Goal: Navigation & Orientation: Find specific page/section

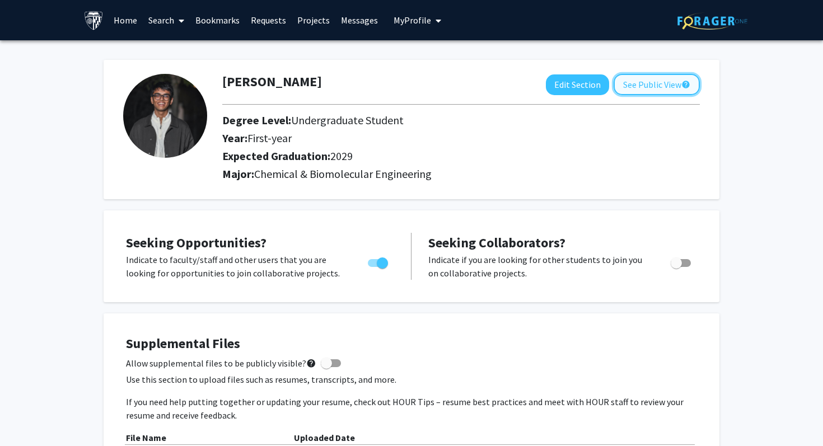
click at [643, 88] on button "See Public View help" at bounding box center [657, 84] width 86 height 21
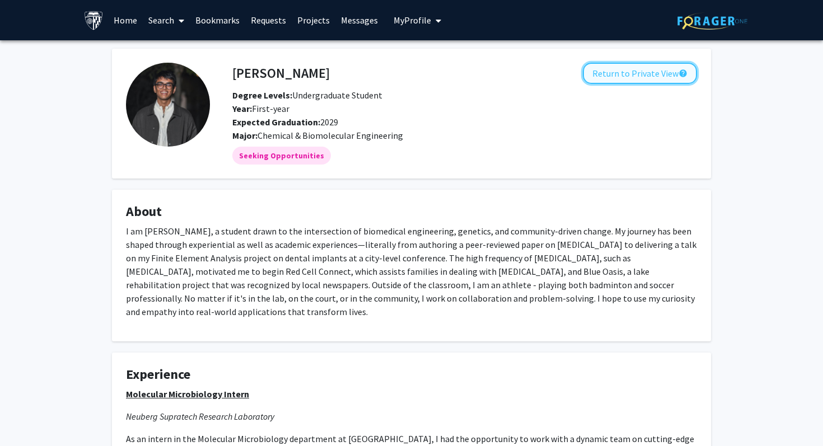
click at [658, 75] on button "Return to Private View help" at bounding box center [640, 73] width 114 height 21
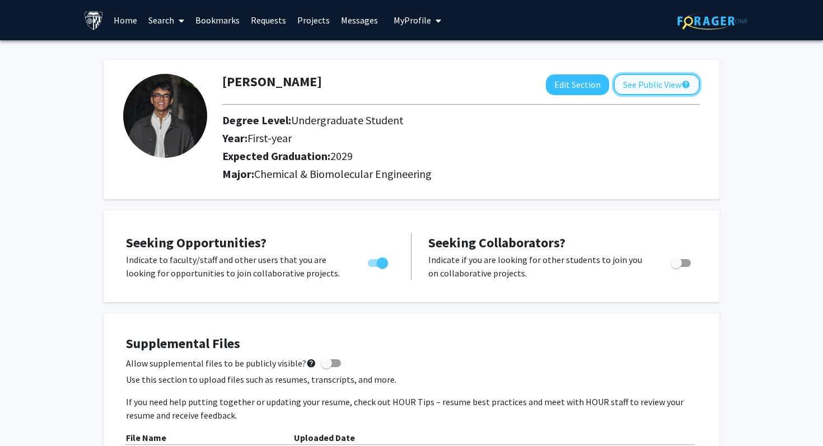
click at [653, 83] on button "See Public View help" at bounding box center [657, 84] width 86 height 21
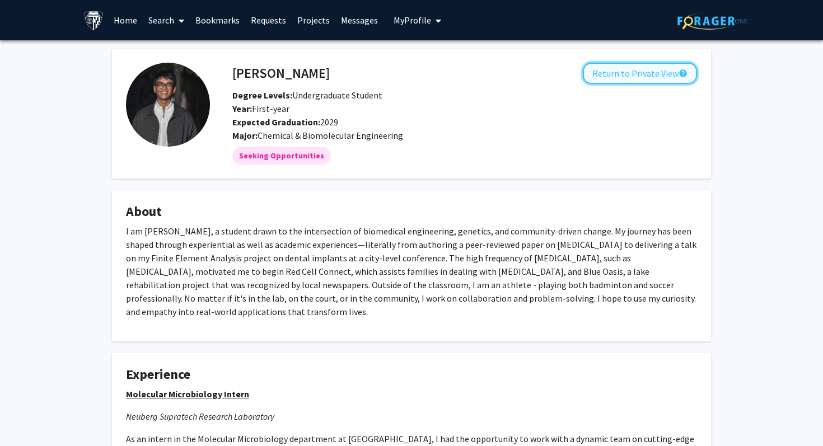
click at [659, 71] on button "Return to Private View help" at bounding box center [640, 73] width 114 height 21
